Goal: Find specific page/section: Find specific page/section

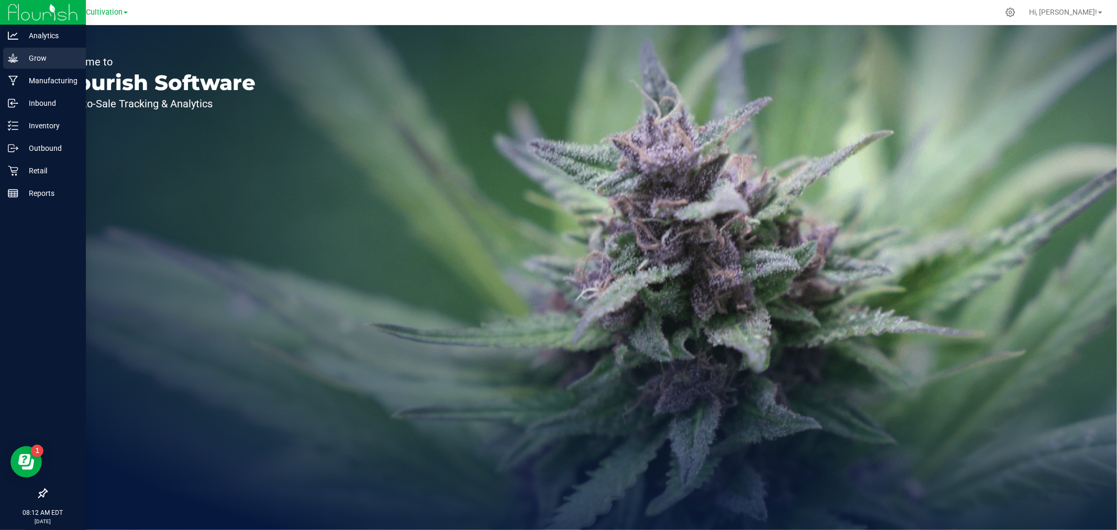
click at [25, 56] on p "Grow" at bounding box center [49, 58] width 63 height 13
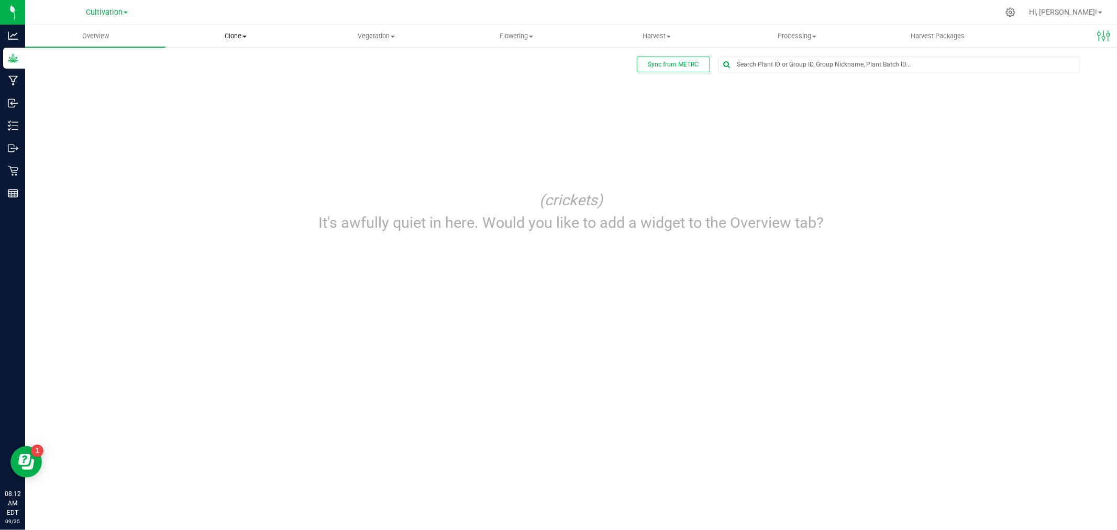
click at [233, 40] on span "Clone" at bounding box center [235, 35] width 139 height 9
click at [337, 66] on div "Sync from METRC" at bounding box center [571, 65] width 1050 height 16
click at [225, 37] on span "Clone" at bounding box center [236, 35] width 140 height 9
click at [222, 75] on span "Cloning groups" at bounding box center [205, 75] width 79 height 9
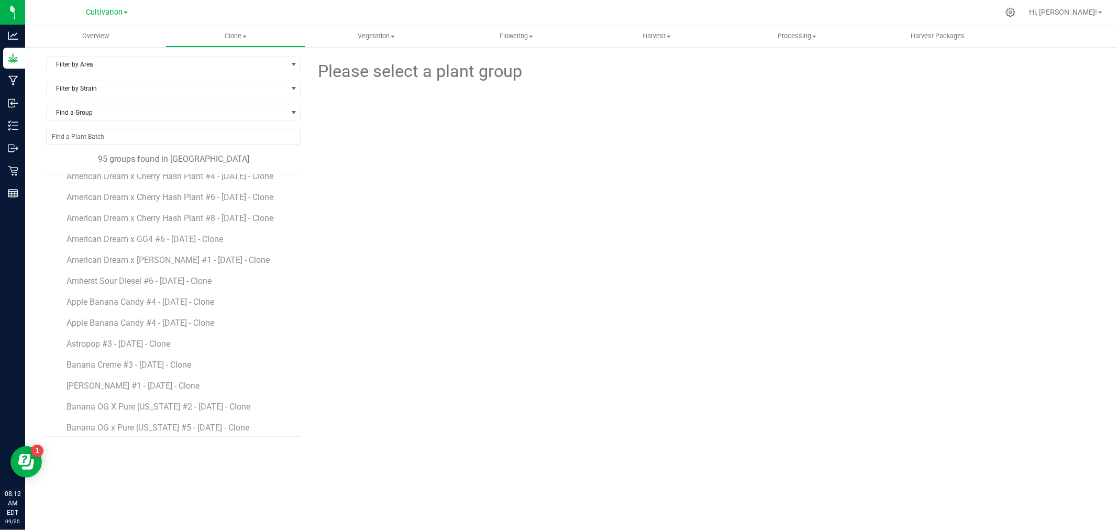
scroll to position [116, 0]
click at [378, 39] on span "Vegetation" at bounding box center [375, 35] width 139 height 9
click at [756, 157] on div at bounding box center [703, 148] width 402 height 128
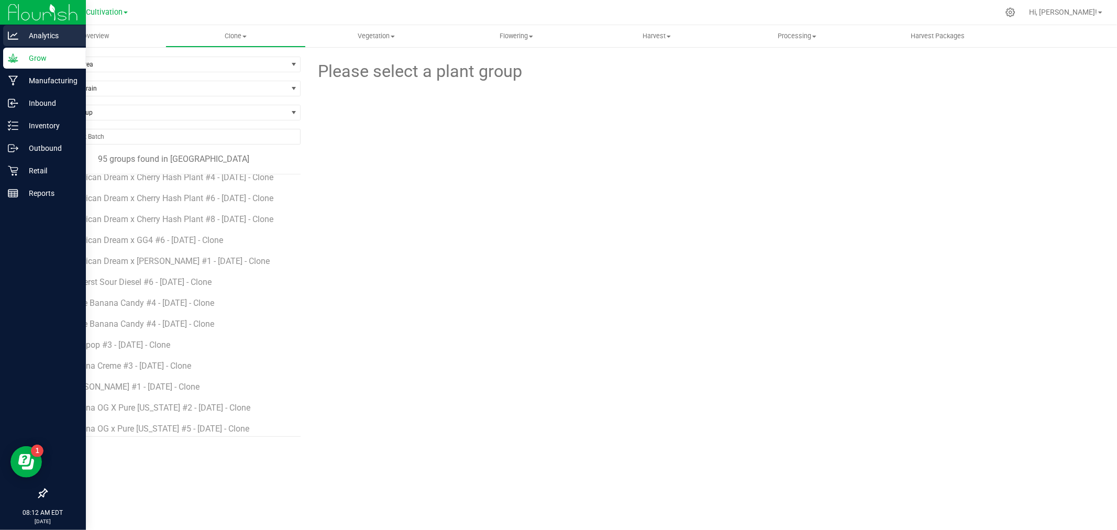
click at [18, 37] on p "Analytics" at bounding box center [49, 35] width 63 height 13
